Goal: Transaction & Acquisition: Obtain resource

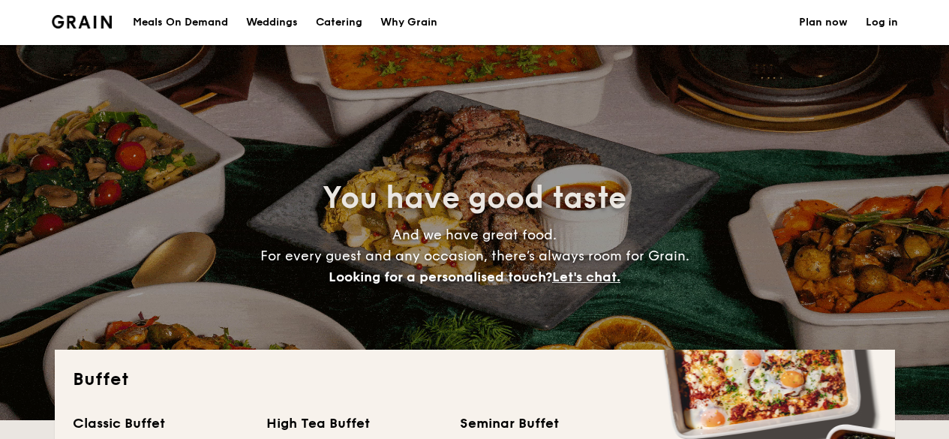
select select
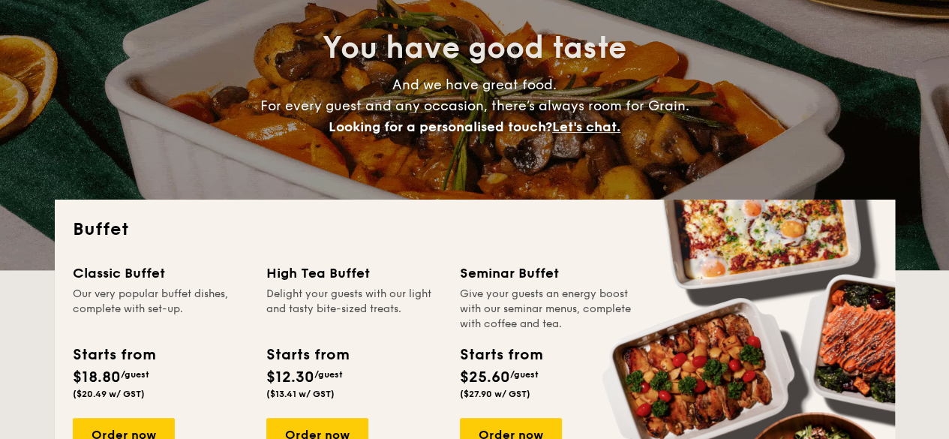
scroll to position [300, 0]
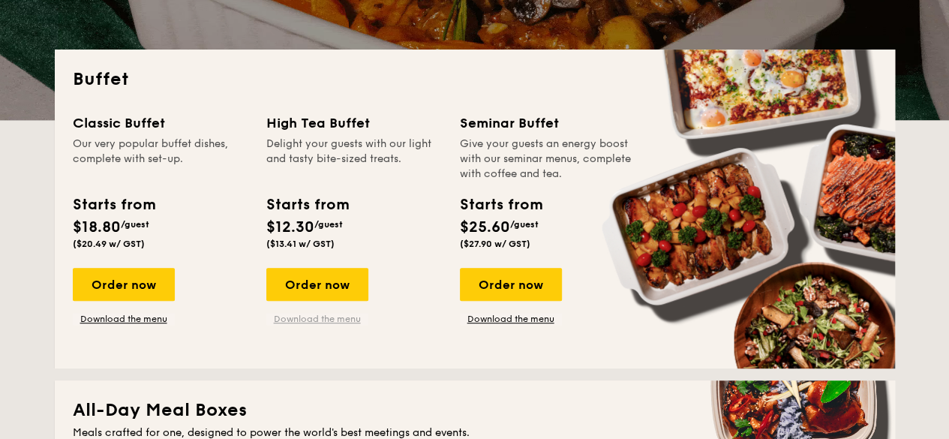
click at [297, 316] on link "Download the menu" at bounding box center [317, 319] width 102 height 12
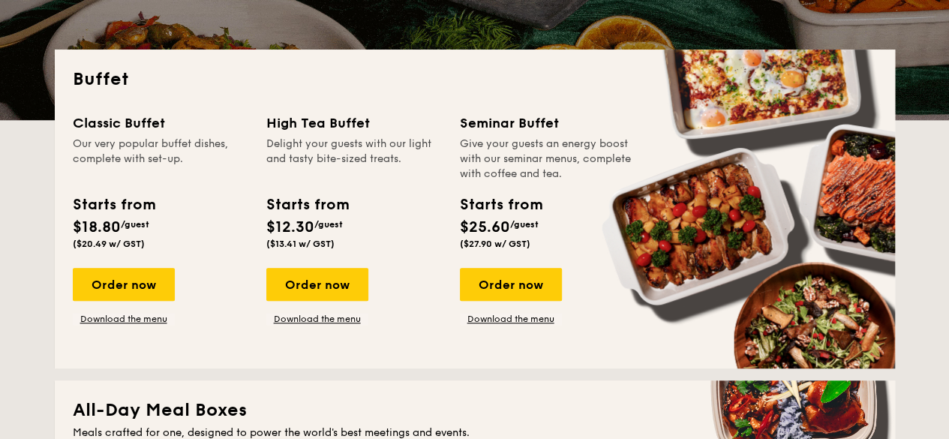
scroll to position [0, 0]
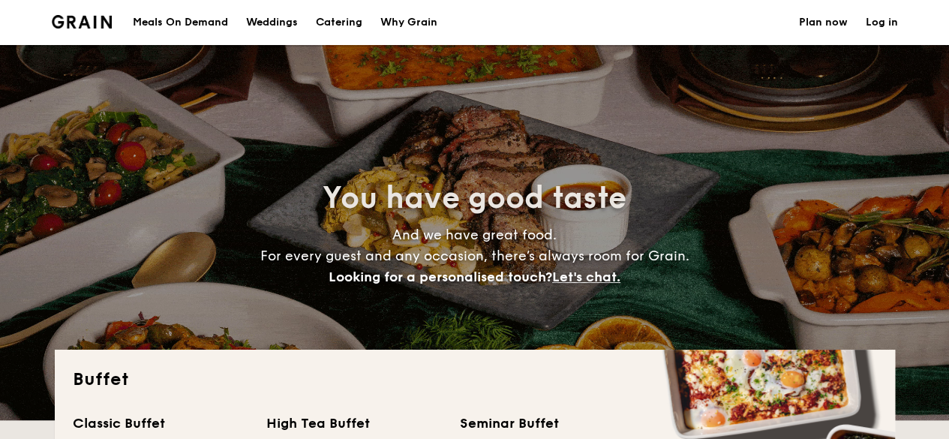
click at [193, 23] on div "Meals On Demand" at bounding box center [180, 22] width 95 height 45
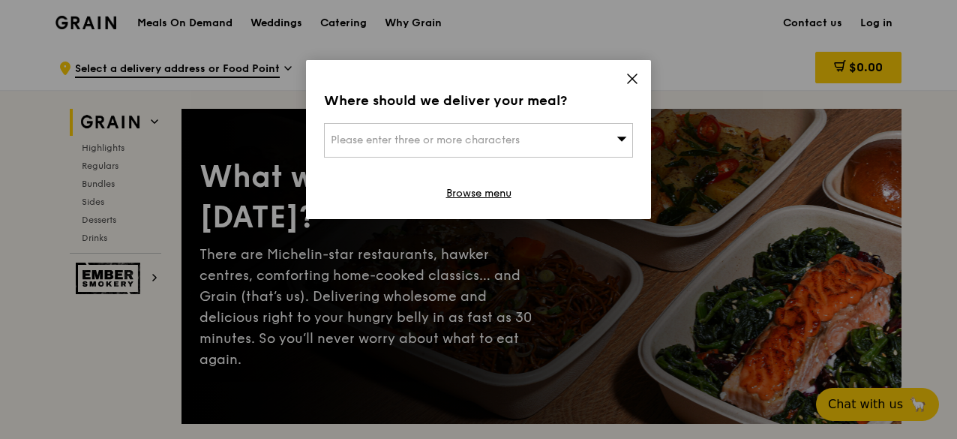
click at [603, 145] on div "Please enter three or more characters" at bounding box center [478, 140] width 309 height 34
click at [634, 79] on icon at bounding box center [631, 78] width 13 height 13
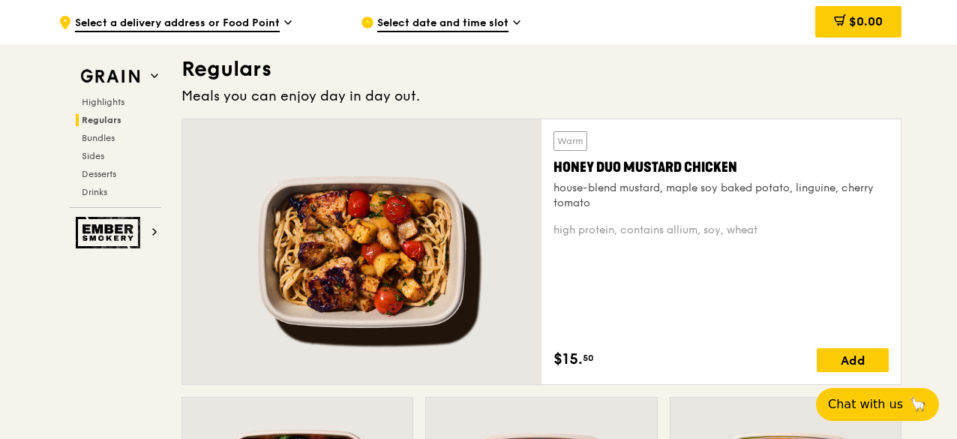
scroll to position [1050, 0]
